Goal: Information Seeking & Learning: Learn about a topic

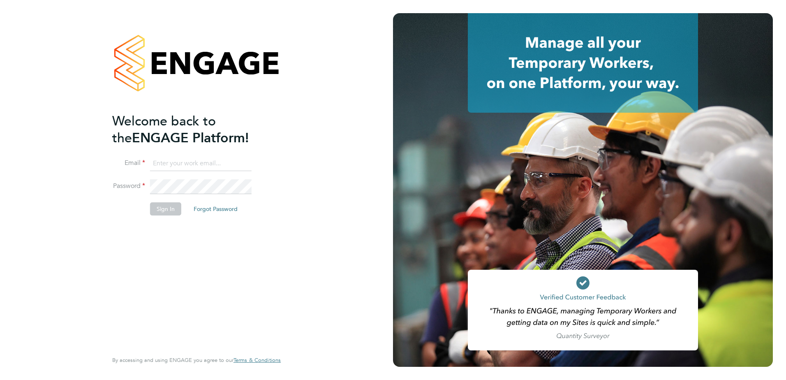
type input "fesouth@protocol.co.uk"
click at [164, 207] on button "Sign In" at bounding box center [165, 208] width 31 height 13
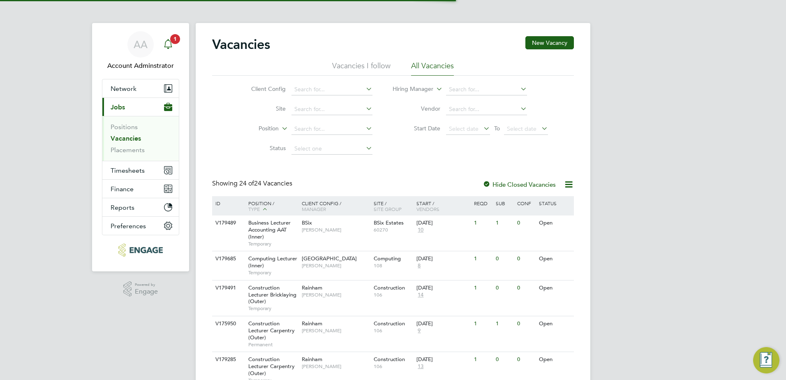
click at [168, 42] on icon "Main navigation" at bounding box center [168, 44] width 10 height 10
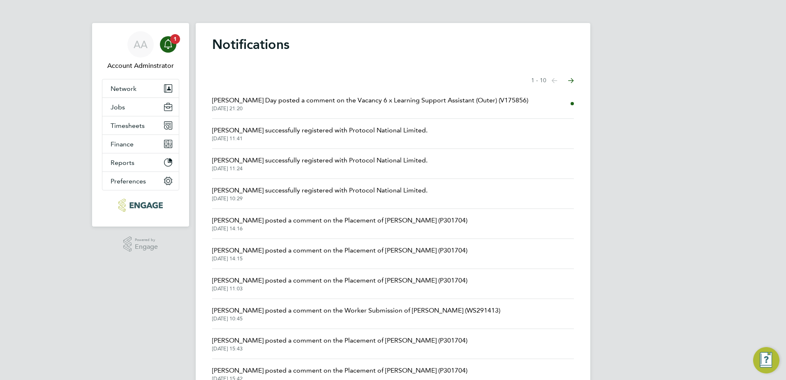
click at [323, 106] on span "02 Sep 2025, 21:20" at bounding box center [370, 108] width 316 height 7
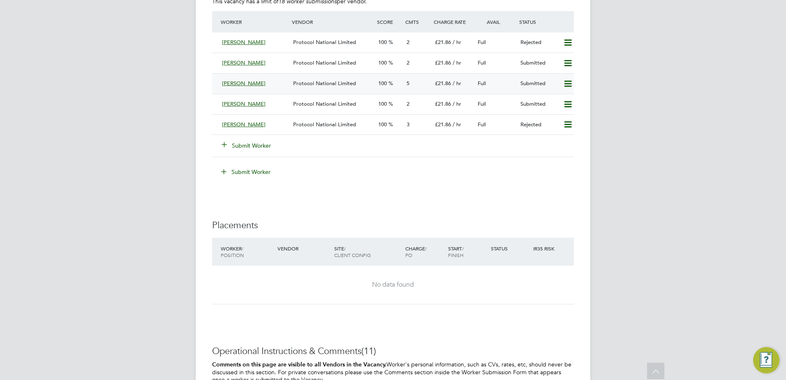
click at [261, 83] on div "Florence Farrell" at bounding box center [254, 84] width 71 height 14
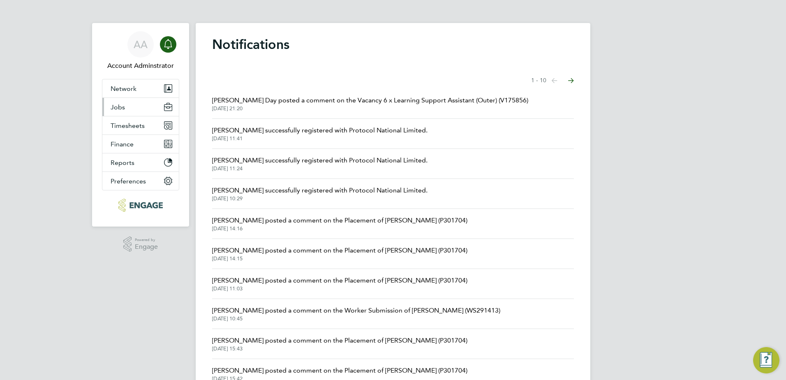
click at [123, 106] on span "Jobs" at bounding box center [118, 107] width 14 height 8
click at [244, 44] on h1 "Notifications" at bounding box center [393, 44] width 362 height 16
drag, startPoint x: 244, startPoint y: 44, endPoint x: 246, endPoint y: 52, distance: 7.9
click at [246, 52] on h1 "Notifications" at bounding box center [393, 44] width 362 height 16
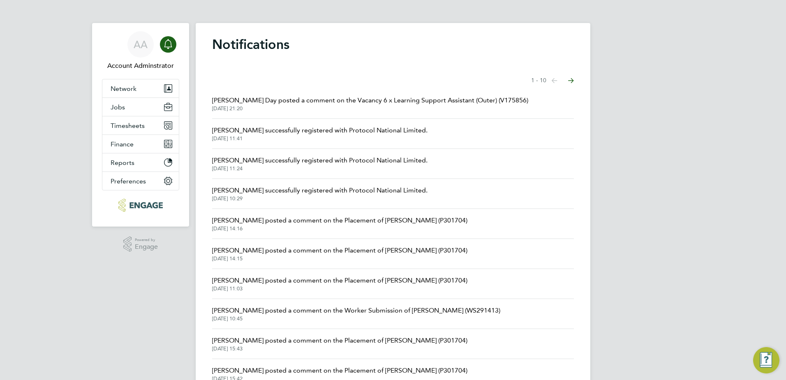
click at [247, 51] on h1 "Notifications" at bounding box center [393, 44] width 362 height 16
drag, startPoint x: 247, startPoint y: 51, endPoint x: 248, endPoint y: 60, distance: 9.1
click at [248, 60] on div "Notifications Showing items 1 - 10 items Previous page Next page Amie Day poste…" at bounding box center [393, 214] width 394 height 382
click at [141, 113] on button "Jobs" at bounding box center [140, 107] width 76 height 18
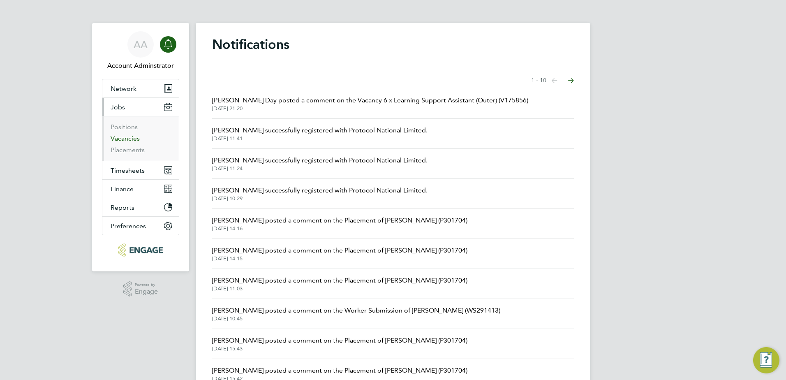
click at [118, 136] on link "Vacancies" at bounding box center [125, 138] width 29 height 8
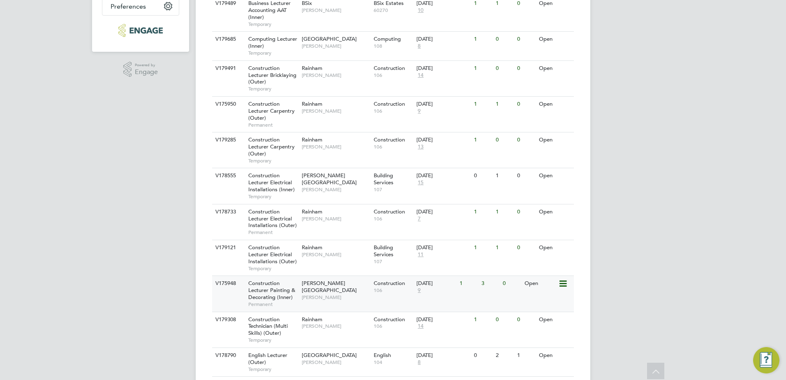
scroll to position [220, 0]
click at [268, 72] on span "Construction Lecturer Bricklaying (Outer)" at bounding box center [272, 74] width 48 height 21
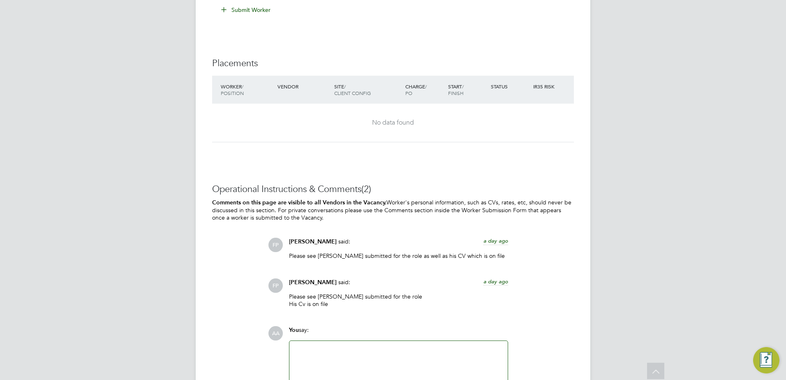
scroll to position [1593, 0]
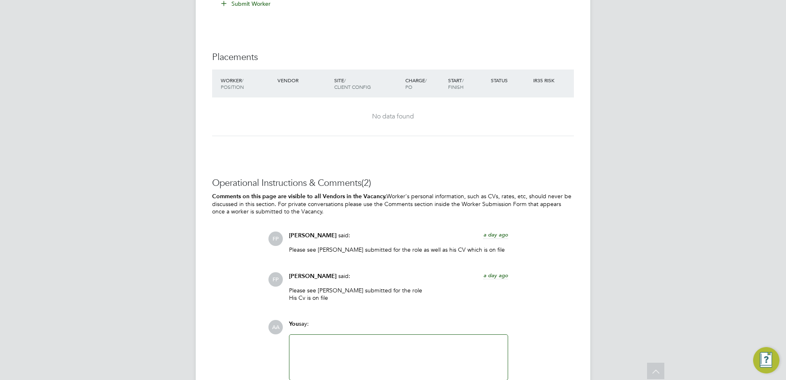
click at [238, 232] on div "Operational Instructions & Comments (2) Comments on this page are visible to al…" at bounding box center [393, 288] width 362 height 223
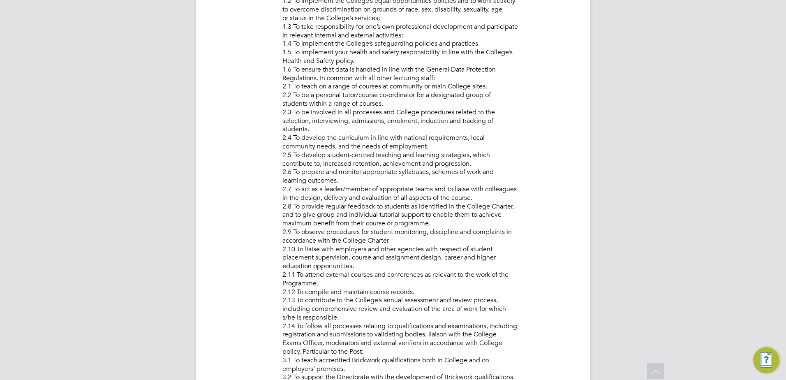
scroll to position [0, 0]
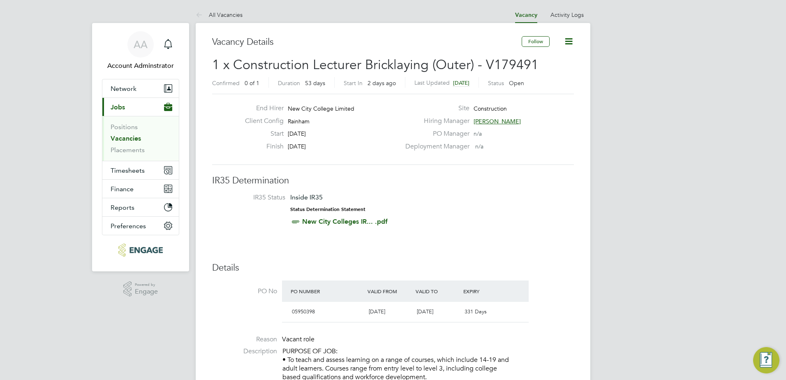
click at [124, 139] on link "Vacancies" at bounding box center [126, 138] width 30 height 8
